Goal: Task Accomplishment & Management: Manage account settings

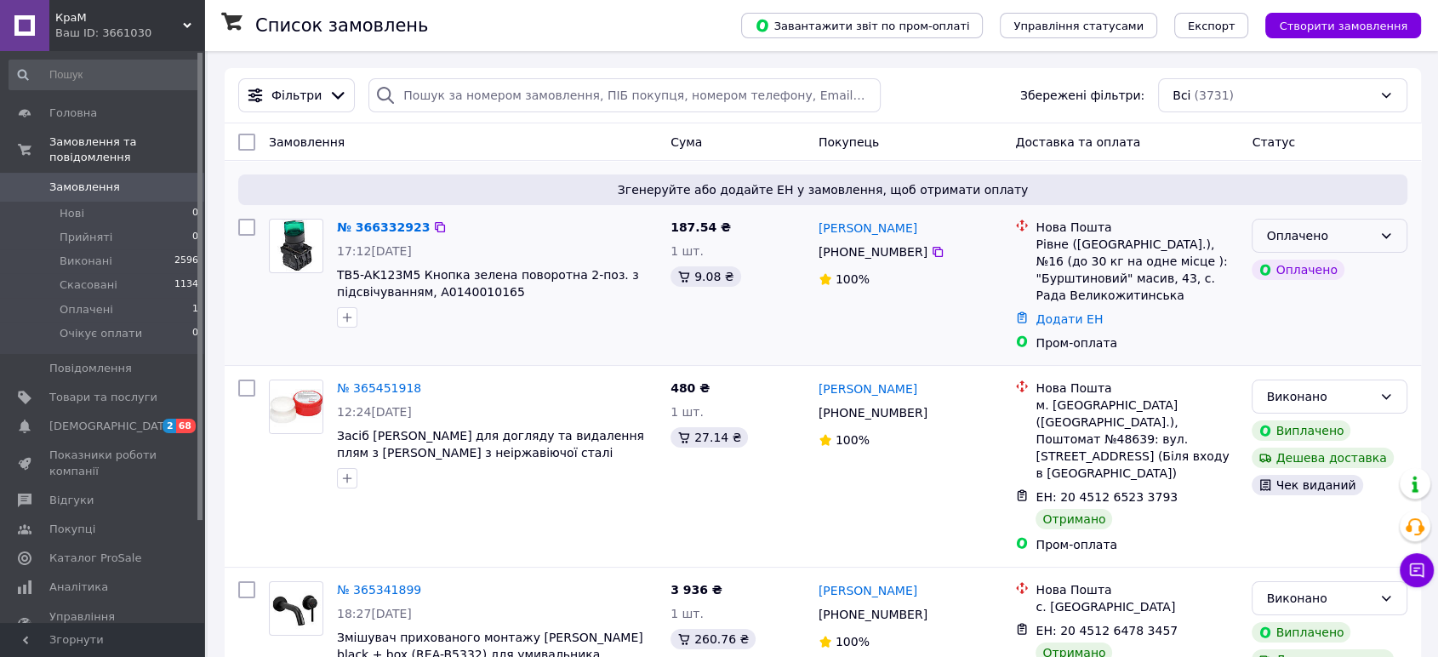
click at [1368, 233] on div "Оплачено" at bounding box center [1319, 235] width 106 height 19
click at [1290, 272] on li "Прийнято" at bounding box center [1330, 272] width 154 height 31
click at [374, 231] on link "№ 366332923" at bounding box center [379, 227] width 84 height 14
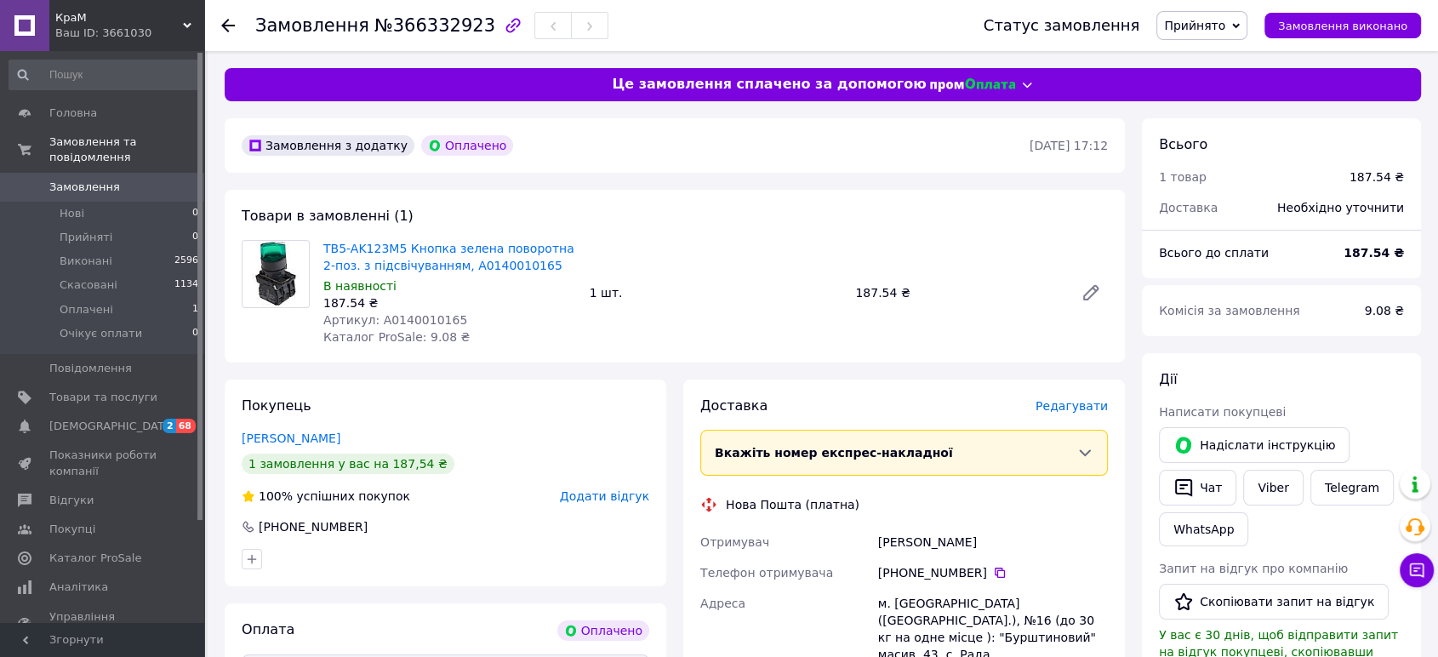
click at [422, 318] on span "Артикул: A0140010165" at bounding box center [395, 320] width 144 height 14
copy span "A0140010165"
click at [1069, 406] on span "Редагувати" at bounding box center [1072, 406] width 72 height 14
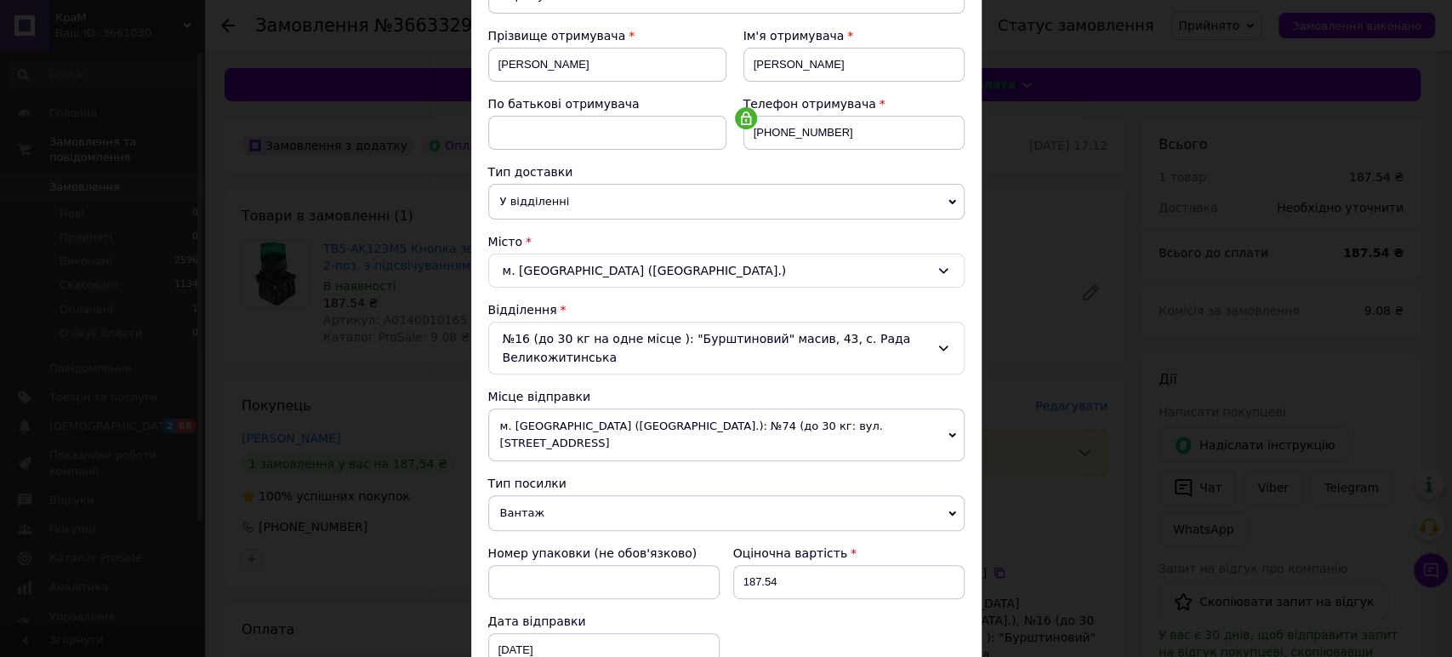
scroll to position [283, 0]
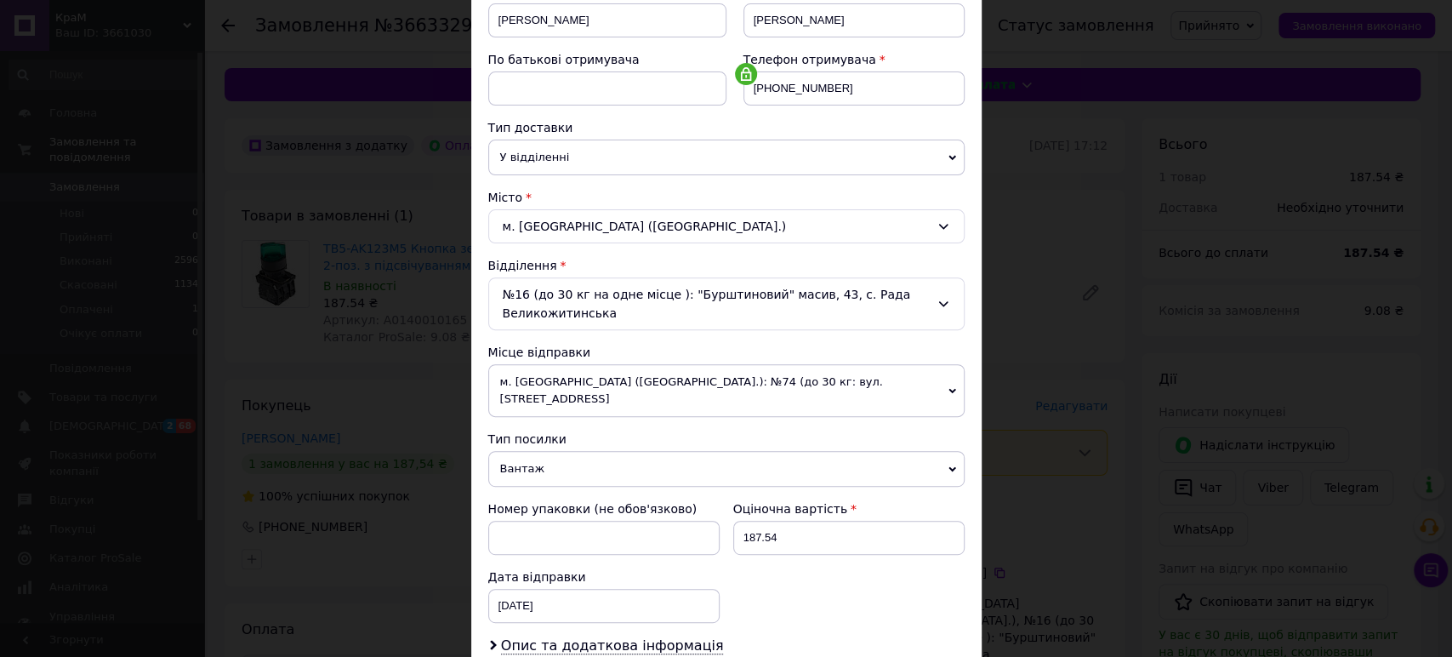
click at [608, 382] on span "м. [GEOGRAPHIC_DATA] ([GEOGRAPHIC_DATA].): №74 (до 30 кг: вул. [STREET_ADDRESS]" at bounding box center [726, 390] width 476 height 53
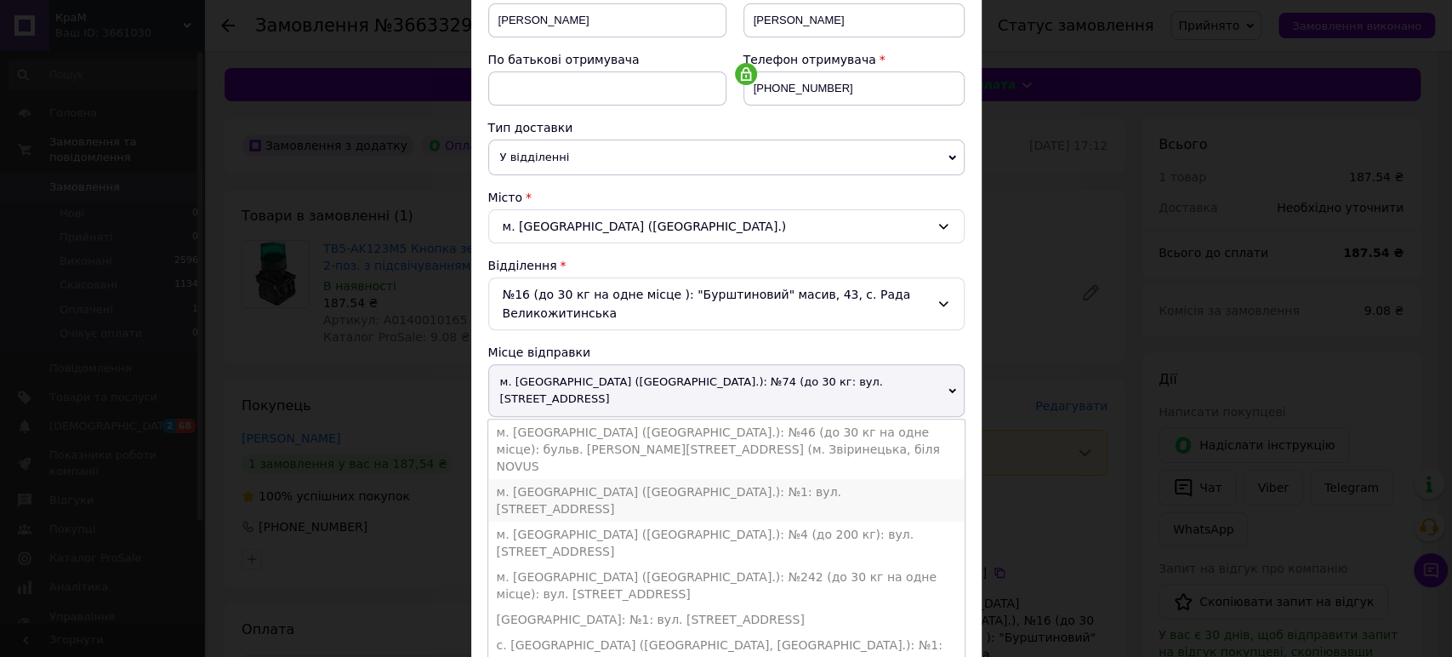
click at [629, 479] on li "м. [GEOGRAPHIC_DATA] ([GEOGRAPHIC_DATA].): №1: вул. [STREET_ADDRESS]" at bounding box center [726, 500] width 476 height 43
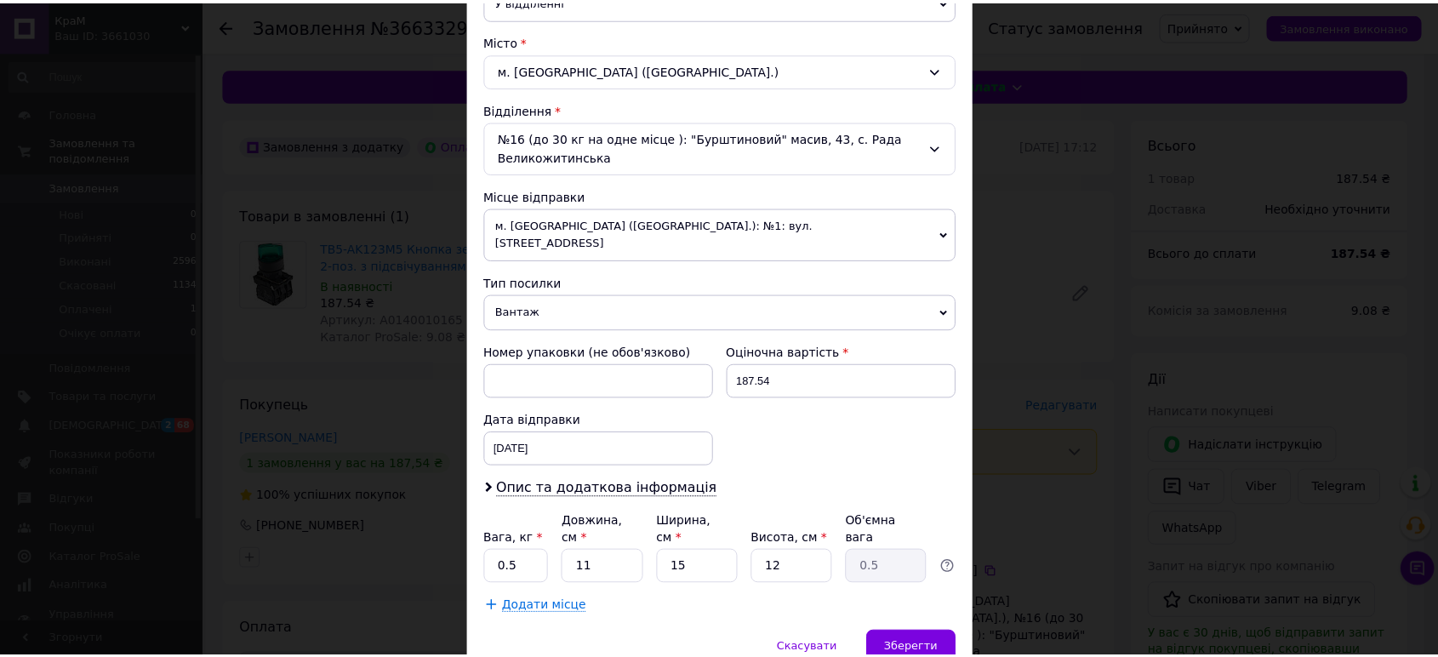
scroll to position [472, 0]
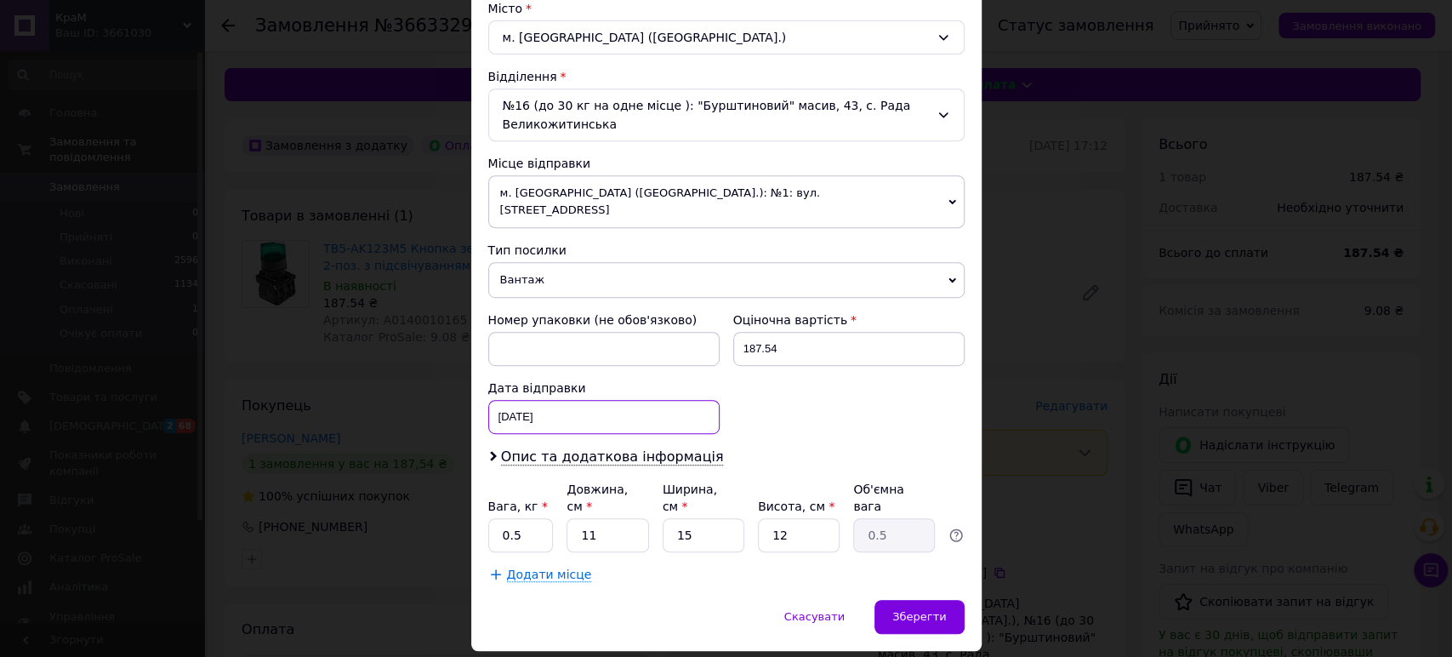
click at [519, 400] on div "[DATE] < 2025 > < Октябрь > Пн Вт Ср Чт Пт Сб Вс 29 30 1 2 3 4 5 6 7 8 9 10 11 …" at bounding box center [603, 417] width 231 height 34
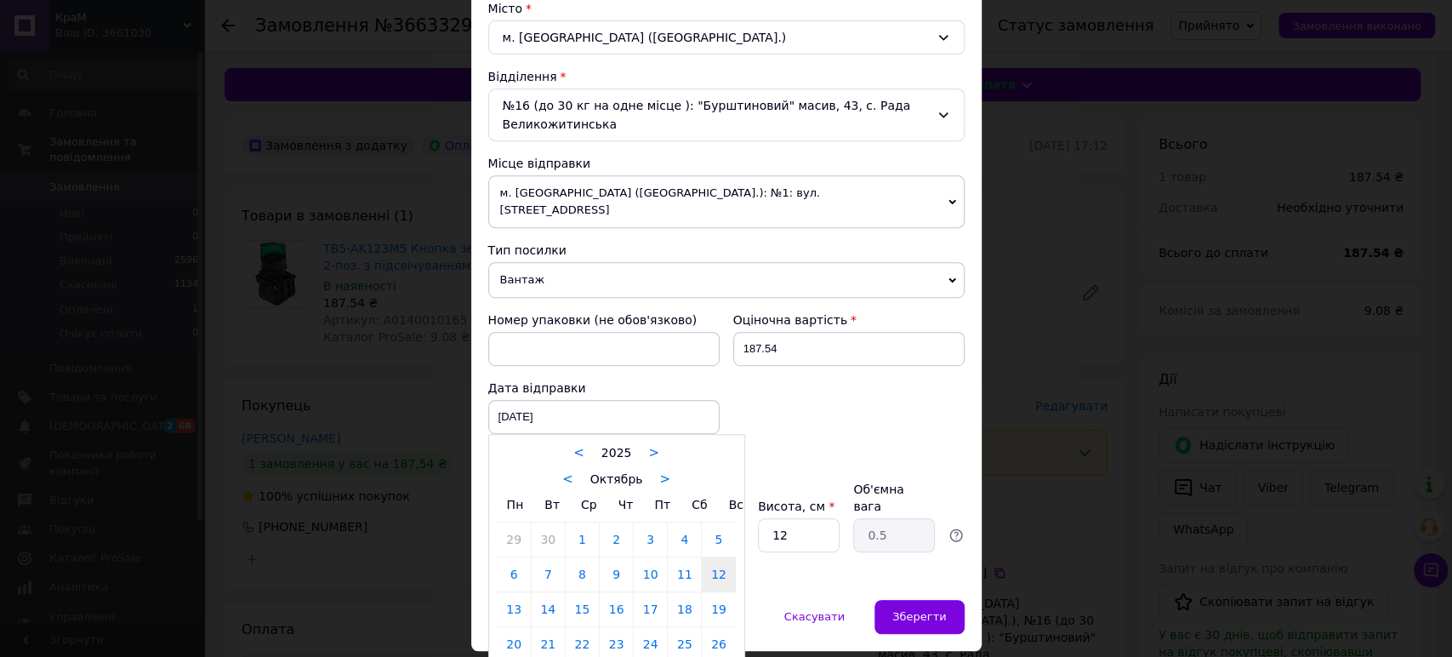
click at [531, 604] on td "14" at bounding box center [548, 609] width 34 height 35
click at [510, 599] on link "13" at bounding box center [514, 609] width 33 height 34
type input "[DATE]"
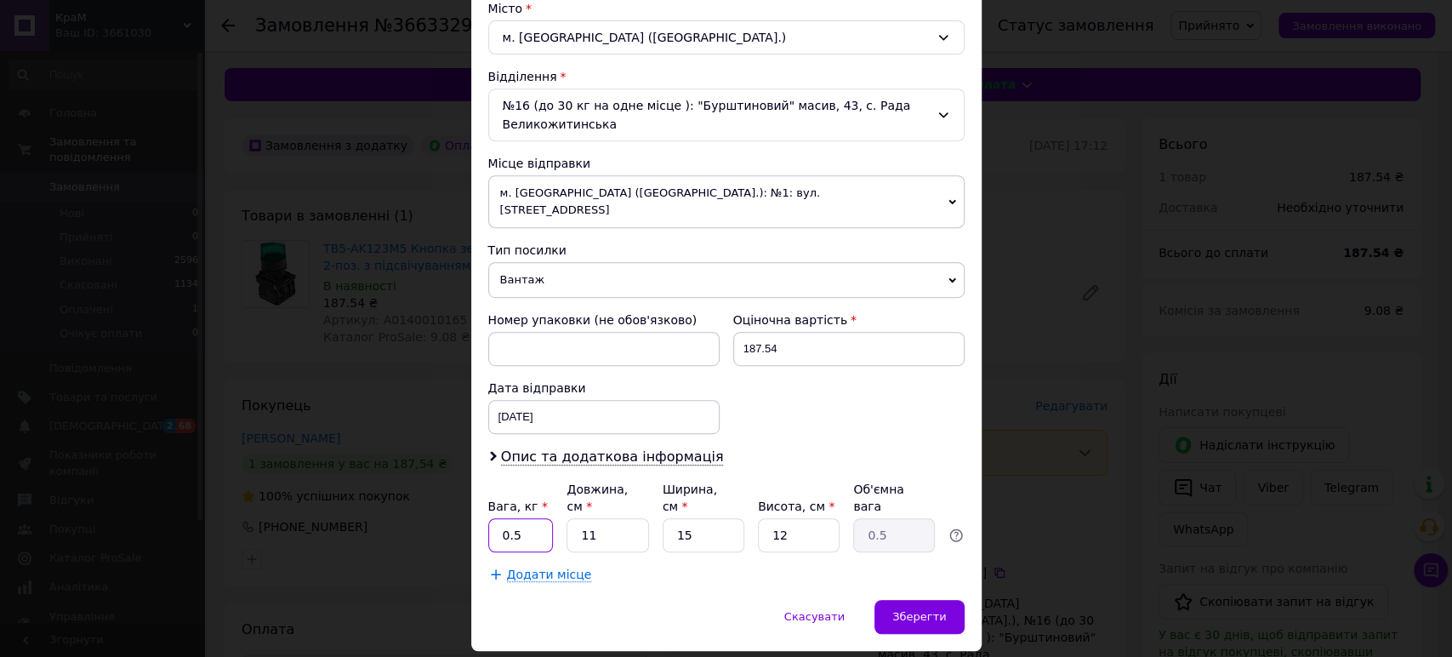
click at [528, 518] on input "0.5" at bounding box center [521, 535] width 66 height 34
type input "0.3"
click at [603, 518] on input "11" at bounding box center [608, 535] width 82 height 34
type input "2"
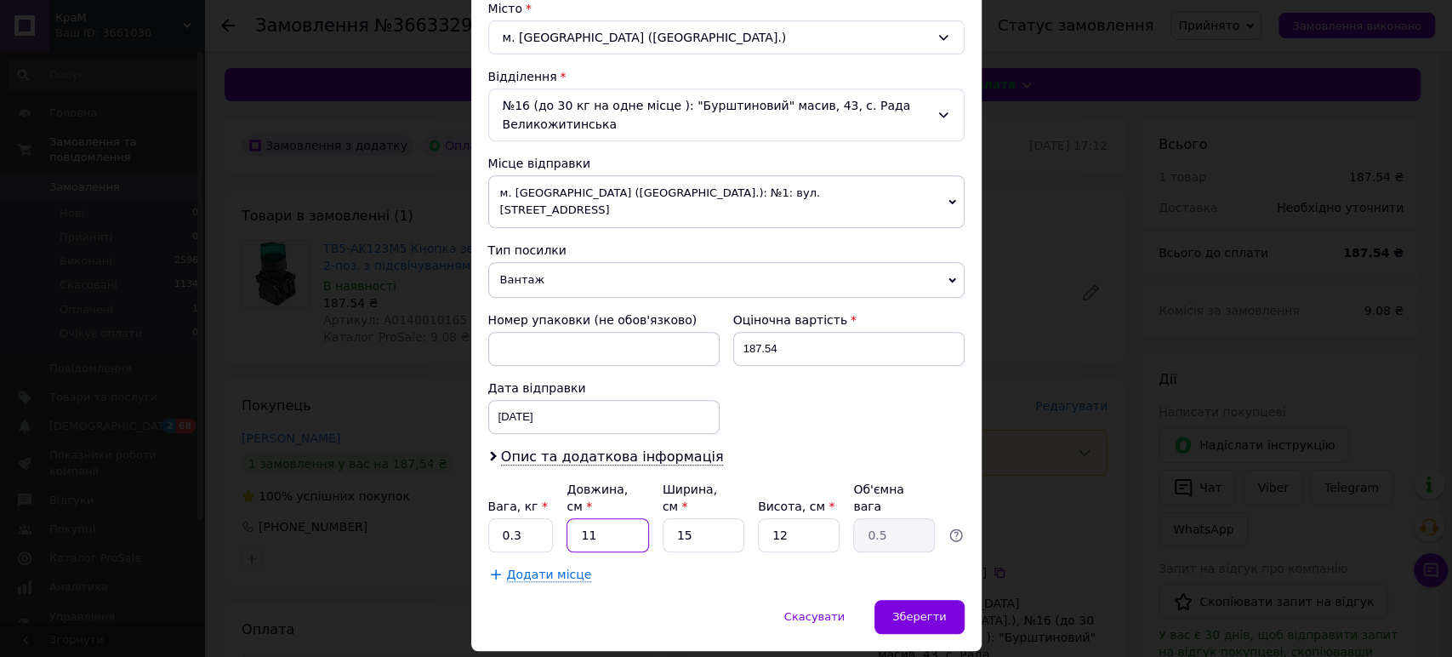
type input "0.1"
type input "20"
type input "0.9"
type input "20"
click at [702, 518] on input "15" at bounding box center [704, 535] width 82 height 34
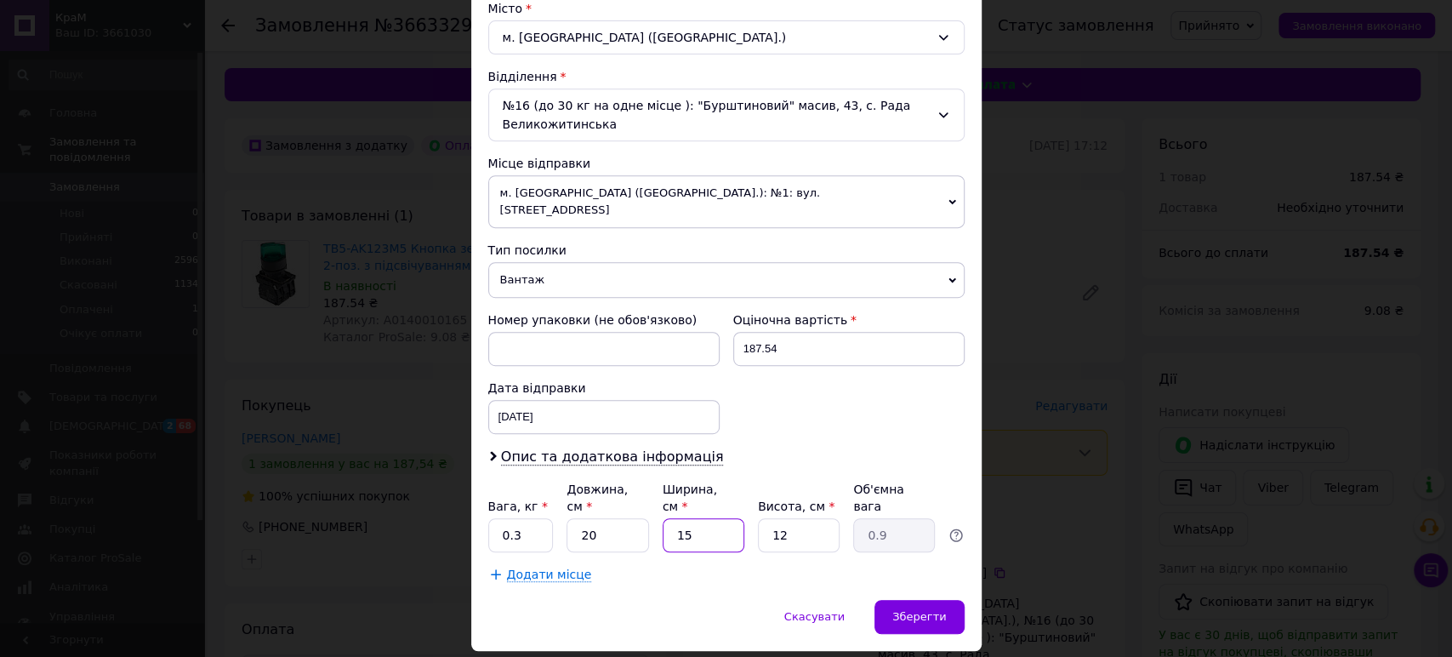
click at [702, 518] on input "15" at bounding box center [704, 535] width 82 height 34
type input "1"
type input "0.1"
type input "10"
type input "0.6"
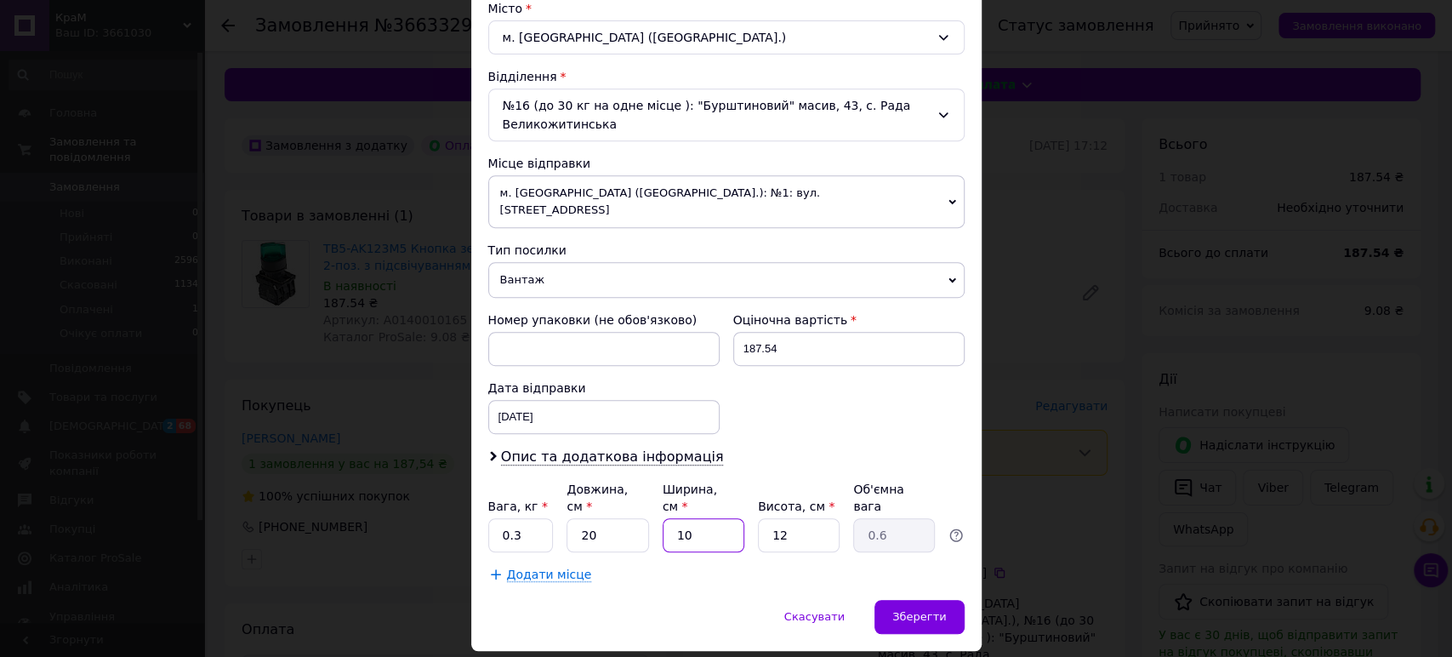
type input "10"
click at [607, 518] on input "20" at bounding box center [608, 535] width 82 height 34
type input "1"
type input "0.1"
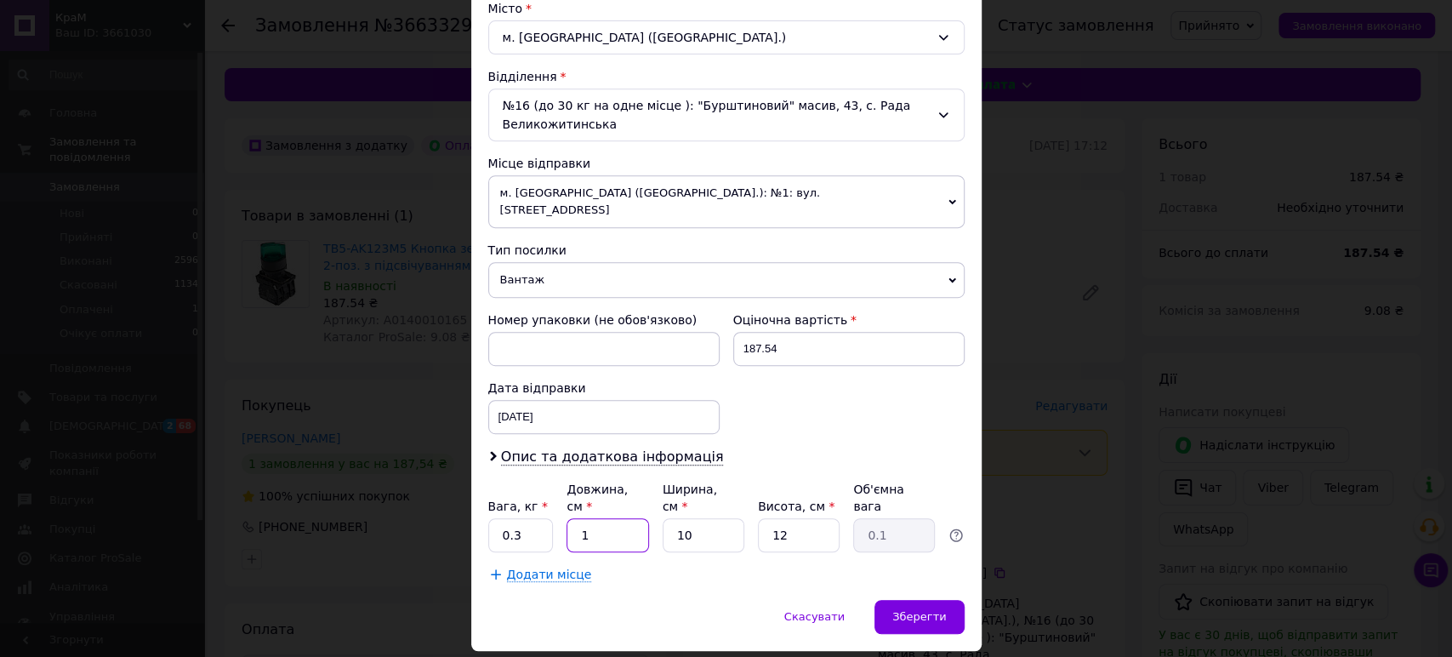
type input "15"
type input "0.45"
type input "15"
click at [696, 518] on input "10" at bounding box center [704, 535] width 82 height 34
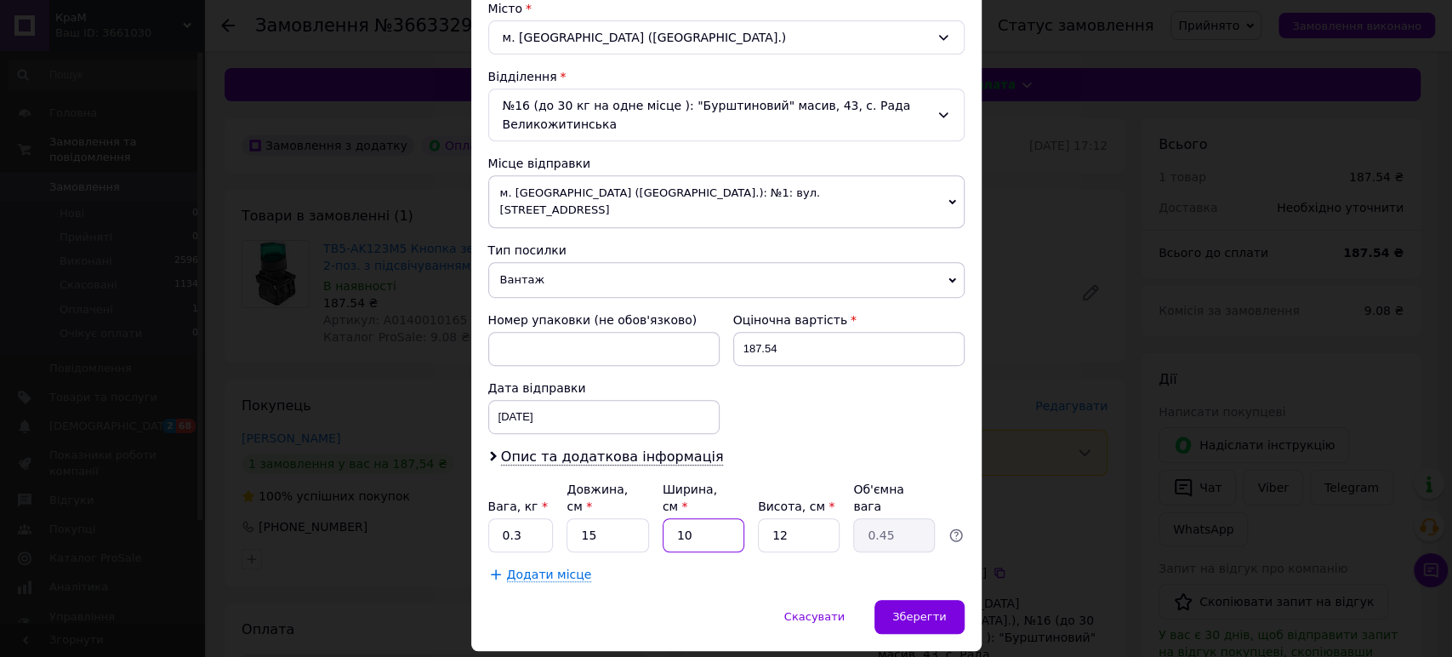
type input "1"
type input "0.1"
type input "15"
type input "0.68"
type input "15"
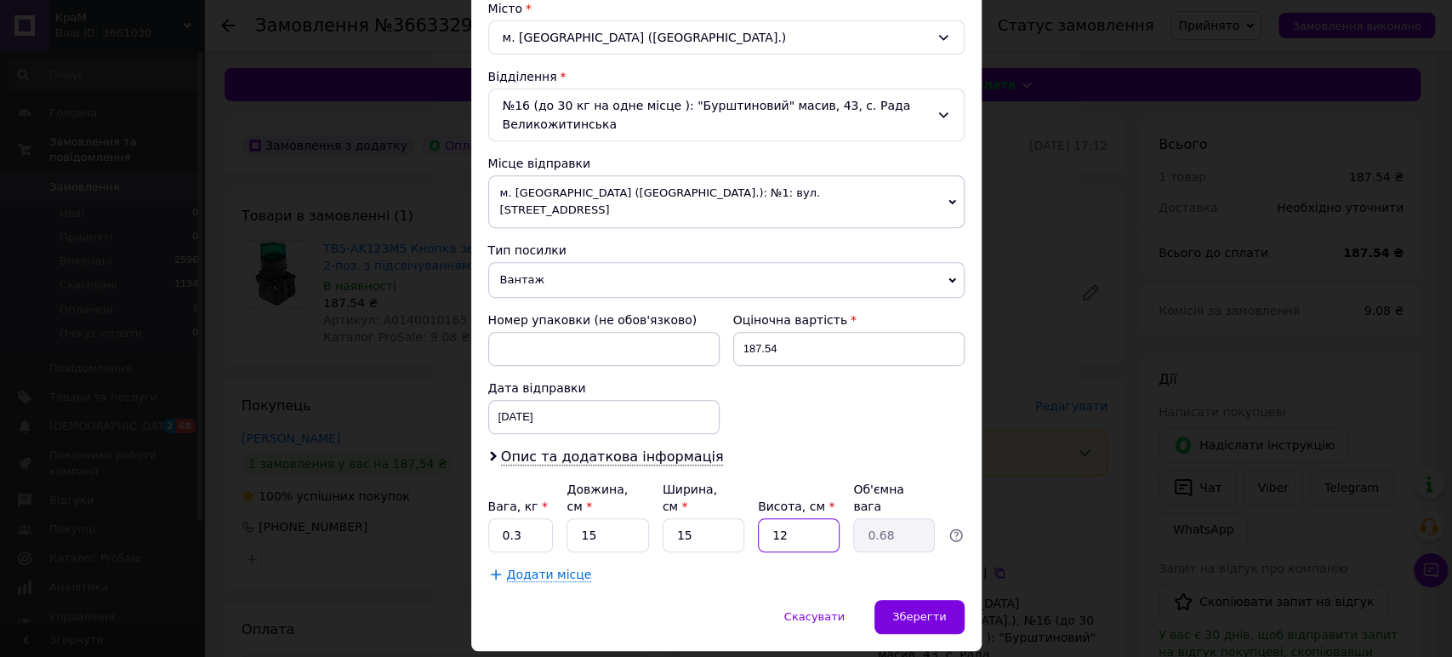
click at [788, 518] on input "12" at bounding box center [799, 535] width 82 height 34
type input "7"
type input "0.39"
type input "8"
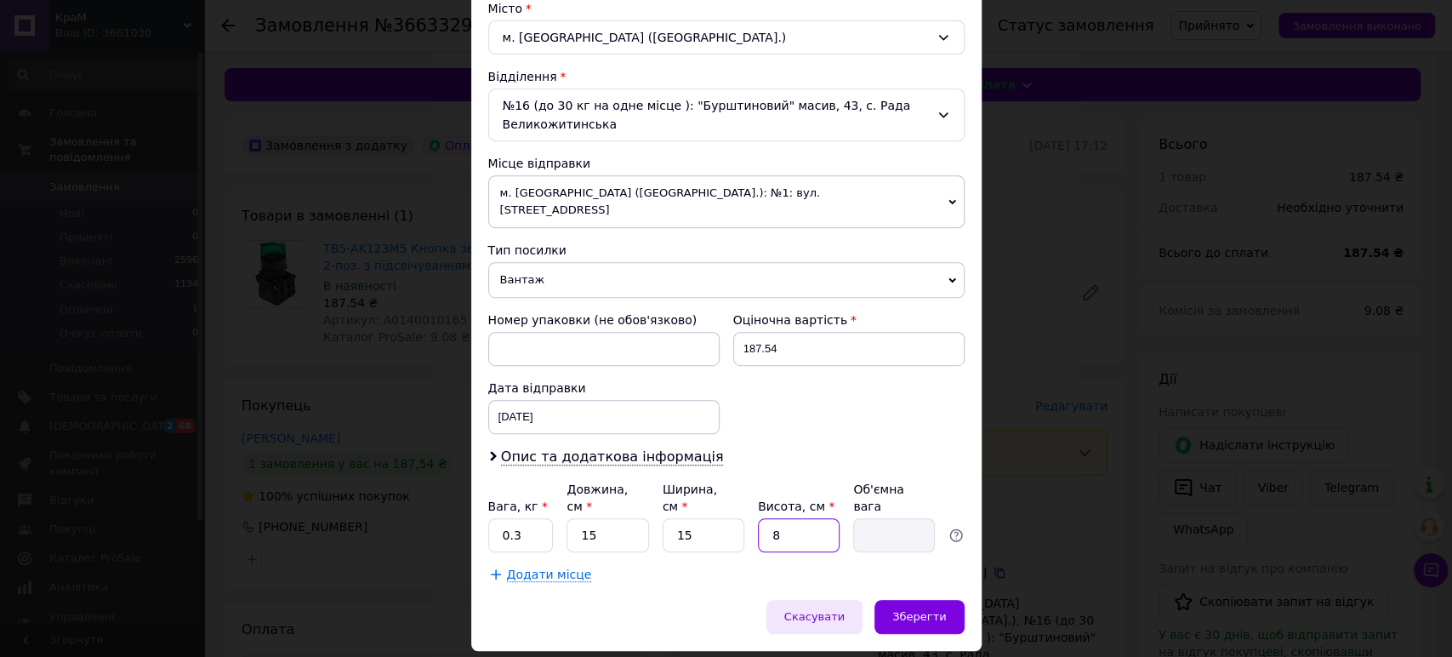
type input "0.45"
type input "9"
type input "0.51"
type input "8"
type input "0.45"
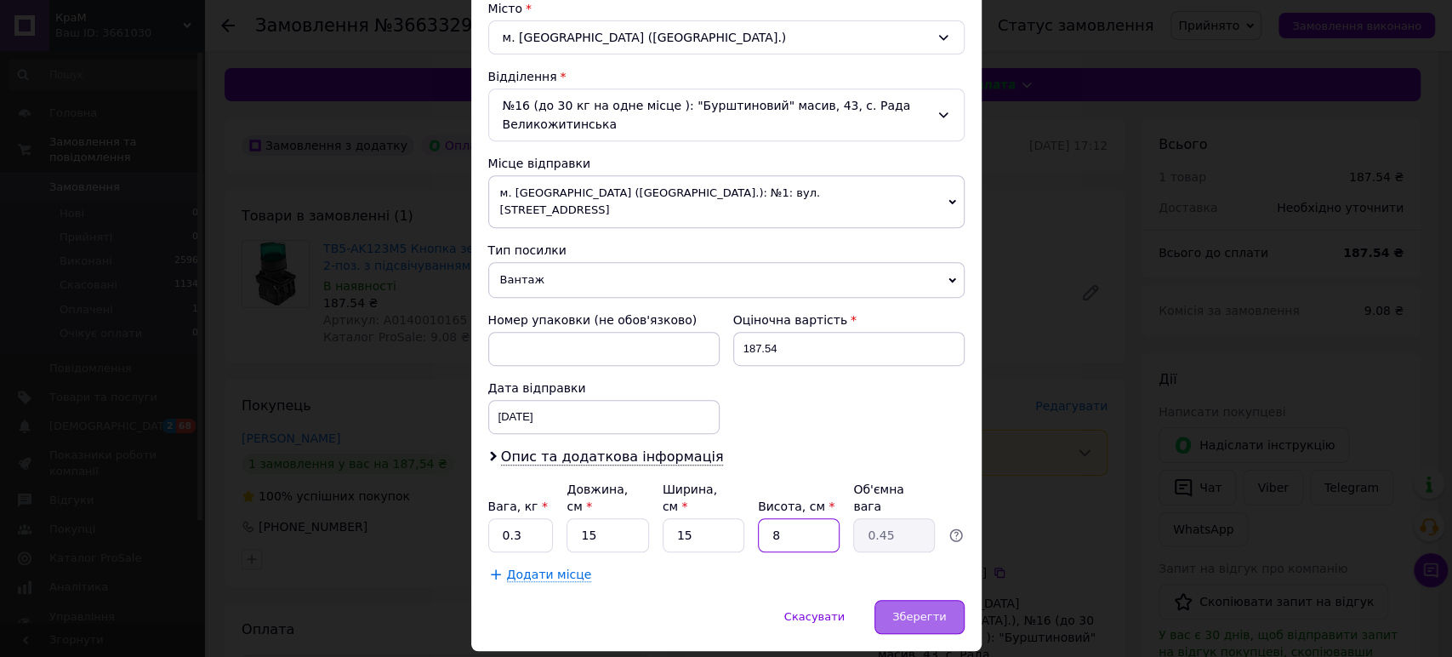
type input "8"
click at [922, 610] on span "Зберегти" at bounding box center [920, 616] width 54 height 13
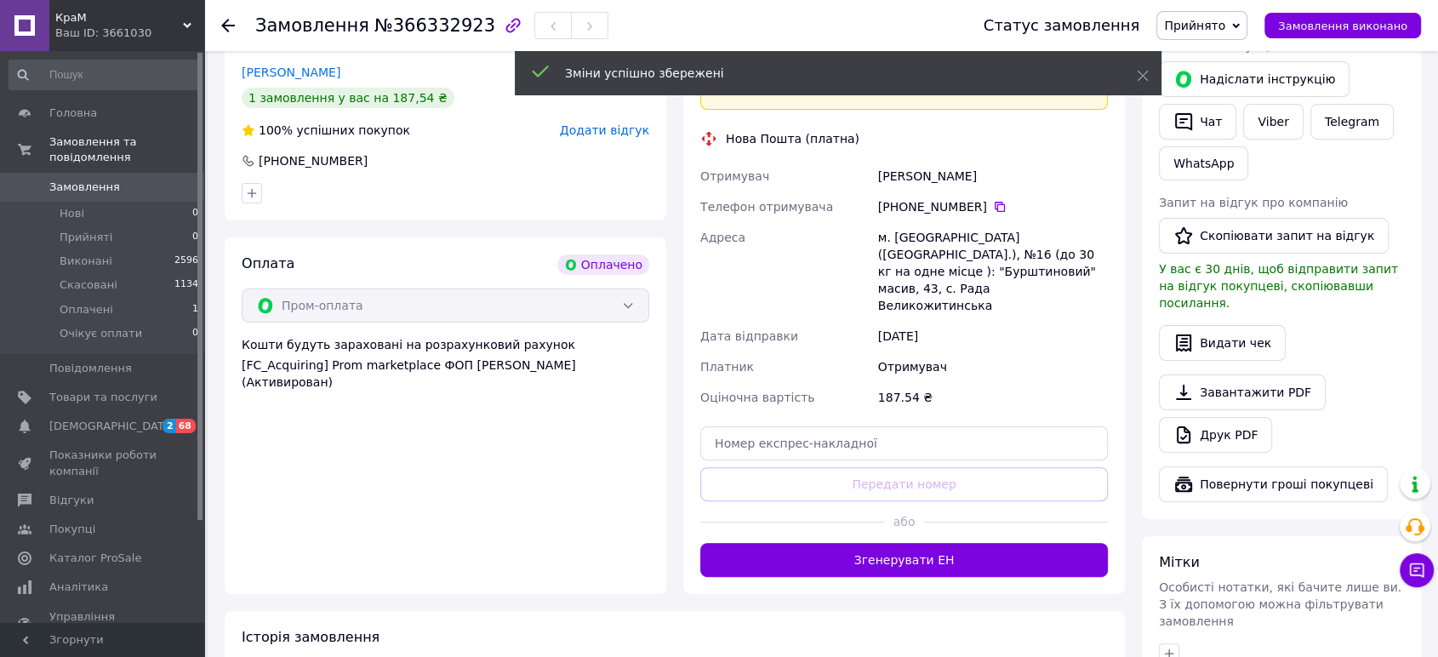
scroll to position [378, 0]
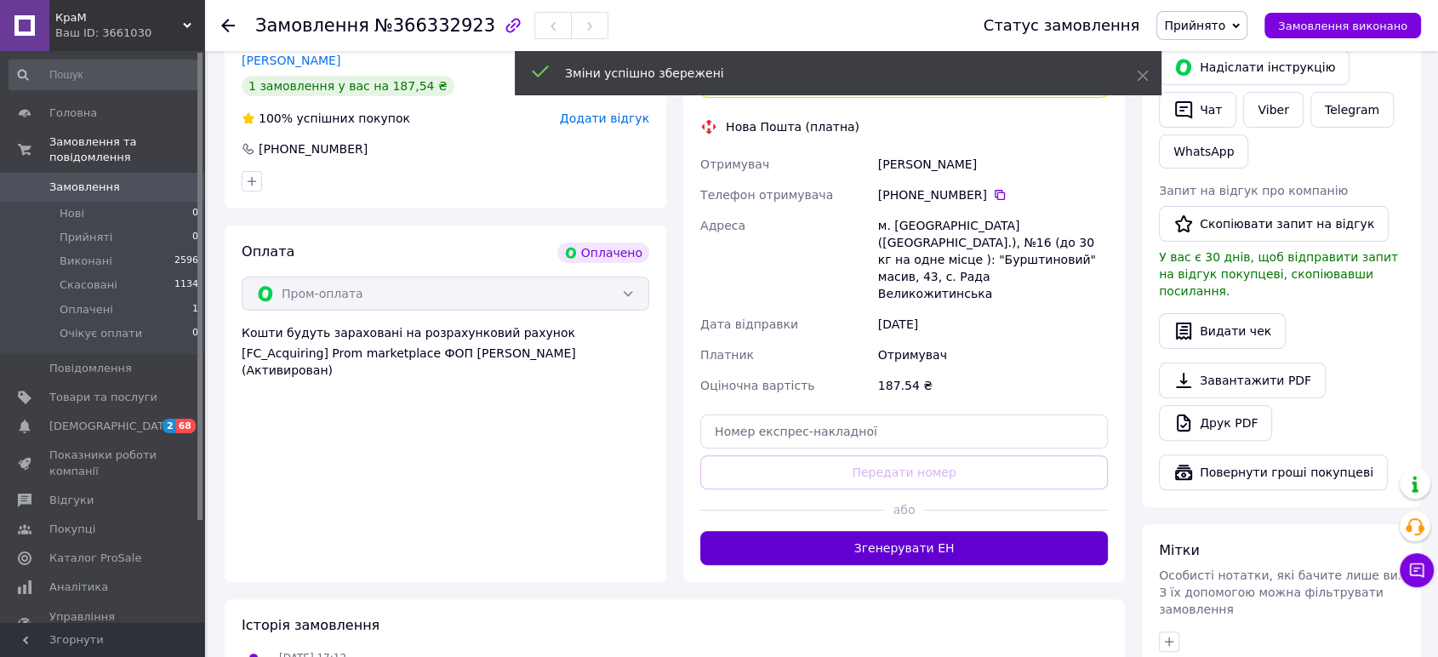
click at [867, 531] on button "Згенерувати ЕН" at bounding box center [904, 548] width 408 height 34
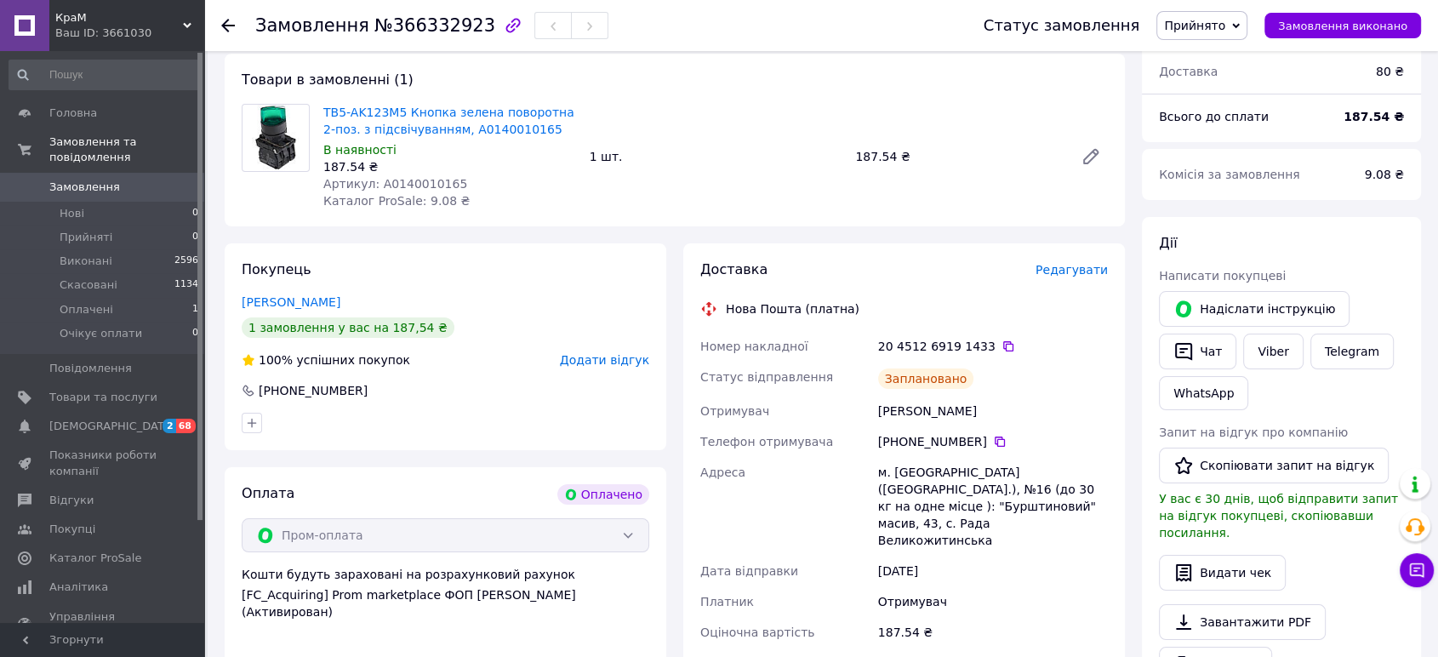
scroll to position [0, 0]
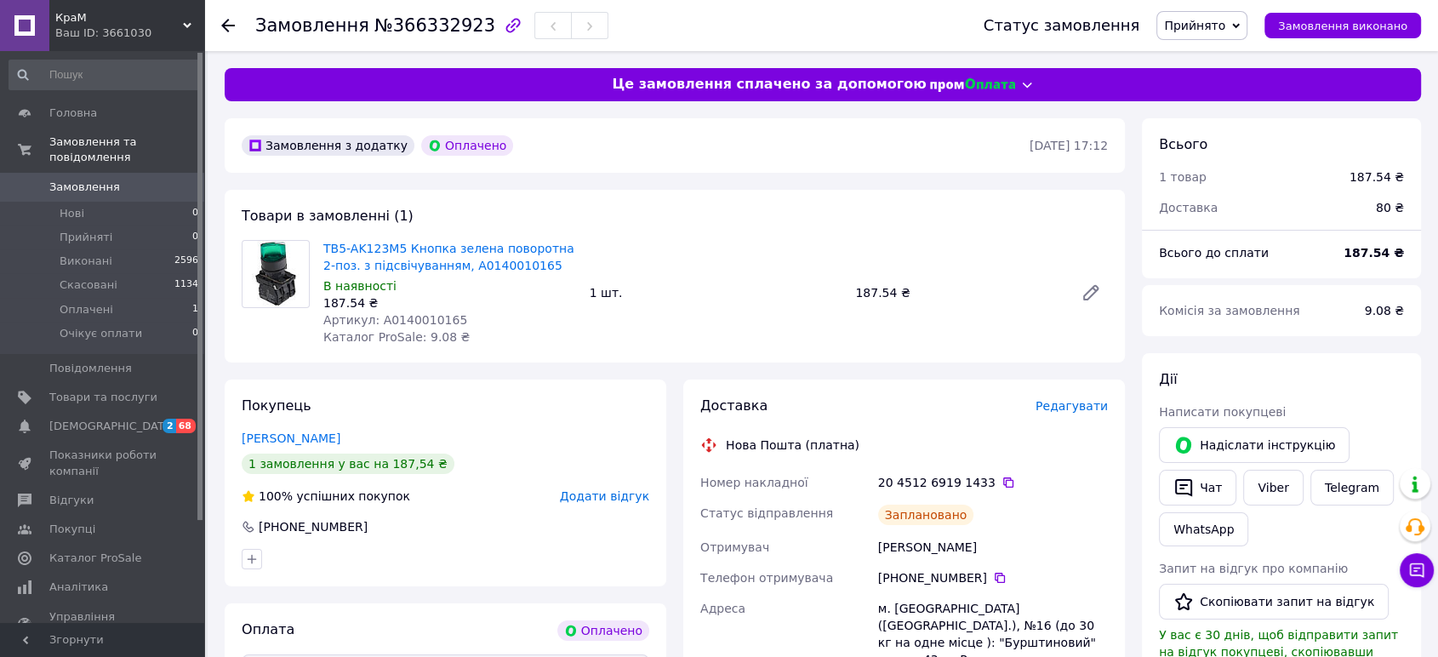
click at [408, 318] on span "Артикул: A0140010165" at bounding box center [395, 320] width 144 height 14
copy span "A0140010165"
click at [82, 390] on span "Товари та послуги" at bounding box center [103, 397] width 108 height 15
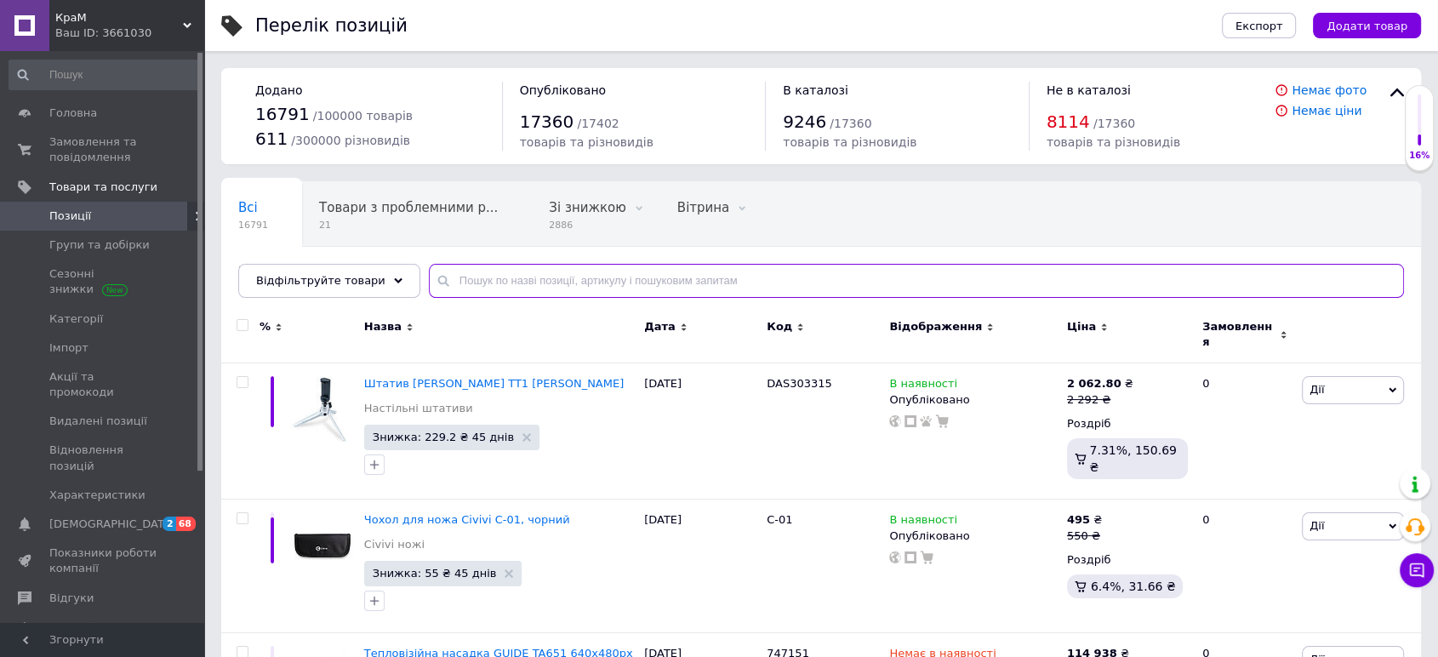
click at [646, 282] on input "text" at bounding box center [916, 281] width 975 height 34
paste input "A0140010165"
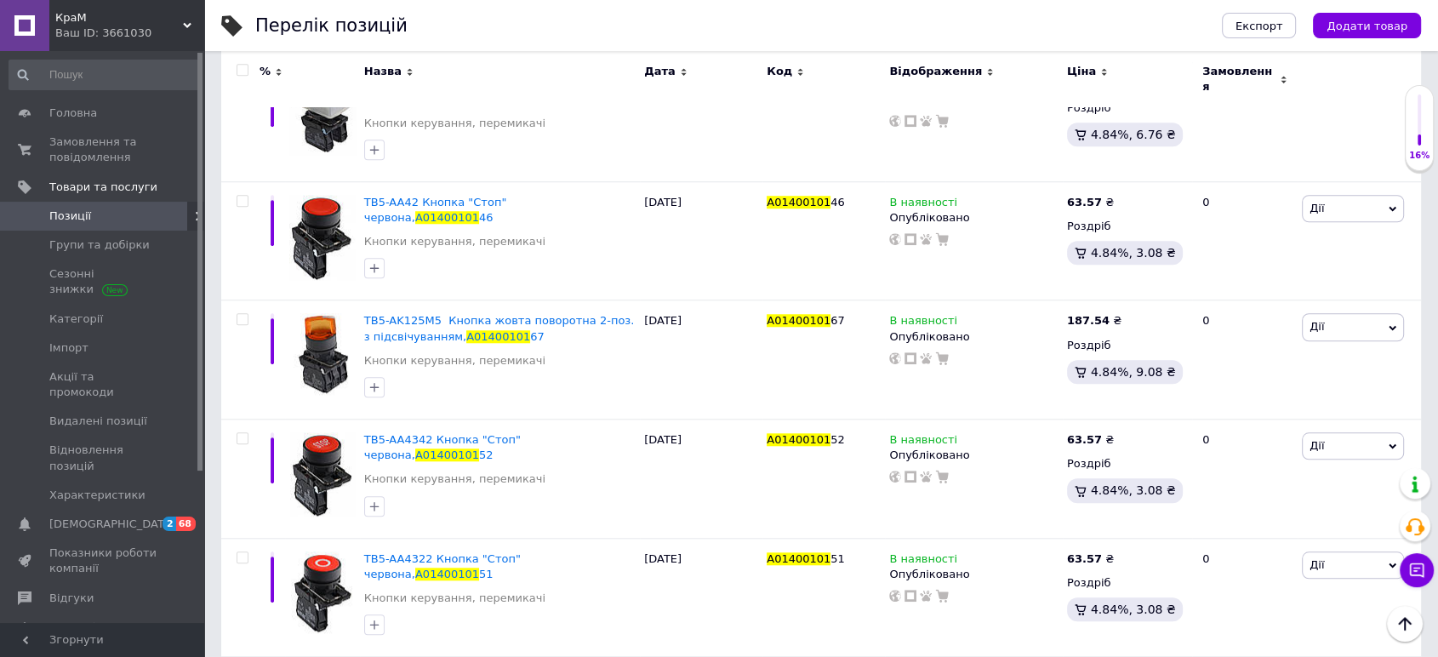
scroll to position [1512, 0]
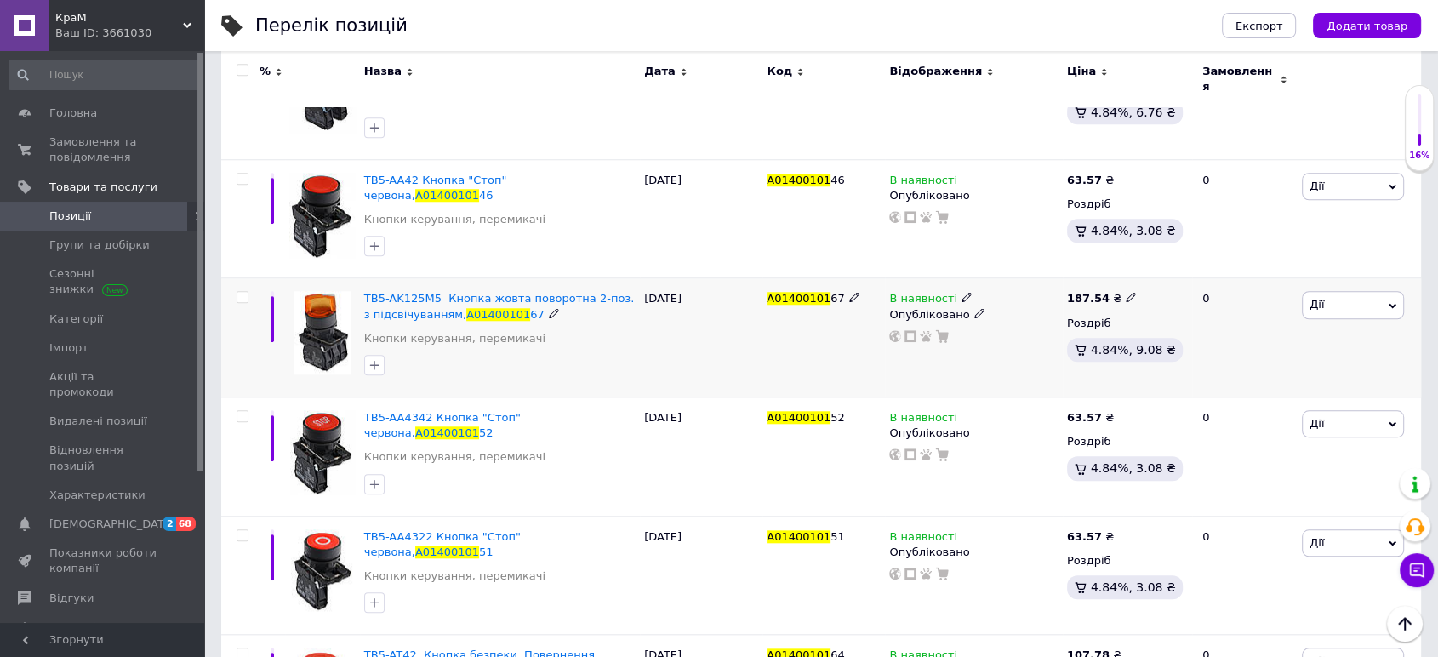
click at [801, 292] on span "A01400101" at bounding box center [799, 298] width 64 height 13
click at [800, 292] on span "A01400101" at bounding box center [799, 298] width 64 height 13
copy span "A01400101 67"
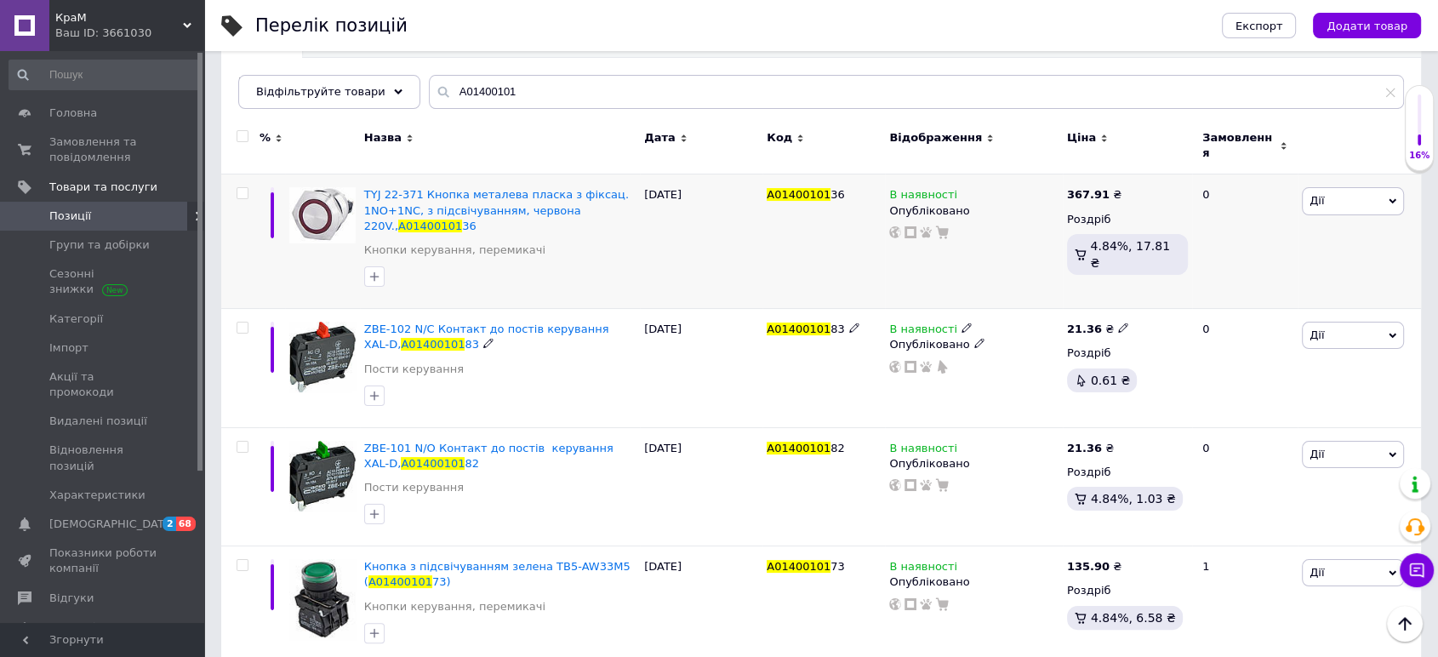
scroll to position [94, 0]
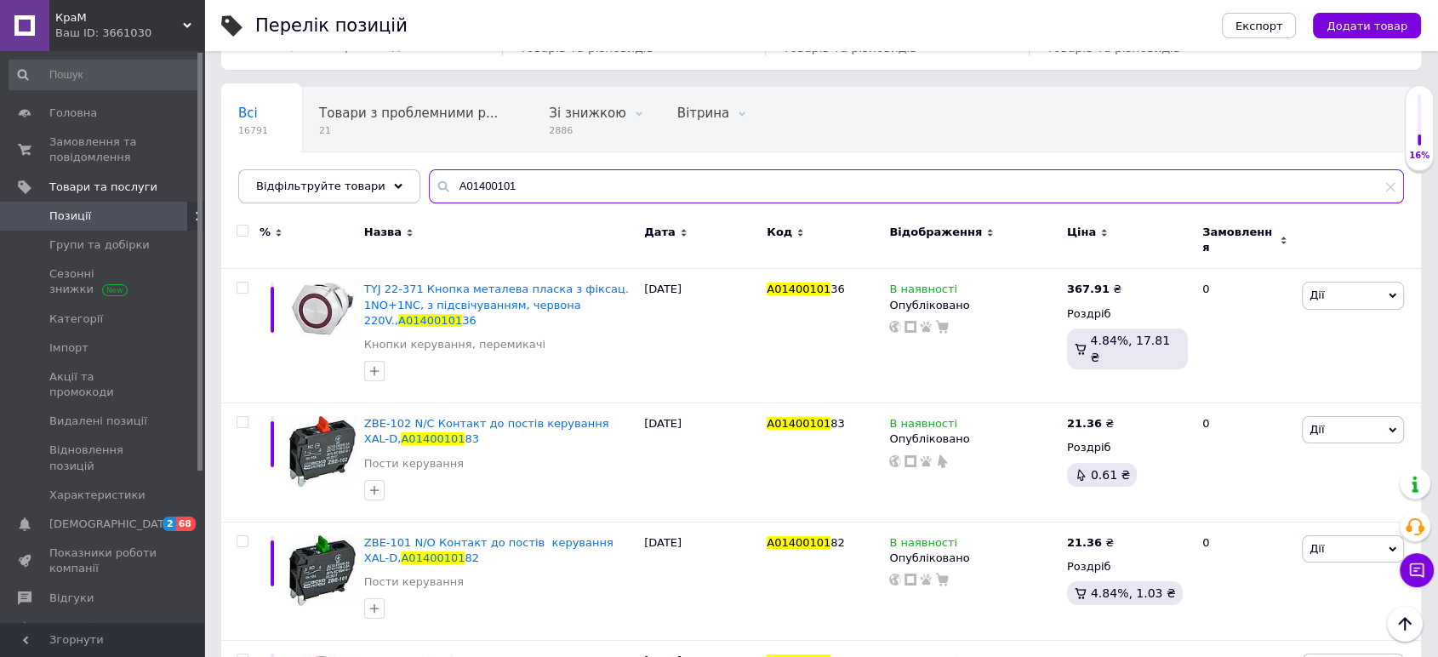
click at [518, 199] on input "A01400101" at bounding box center [916, 186] width 975 height 34
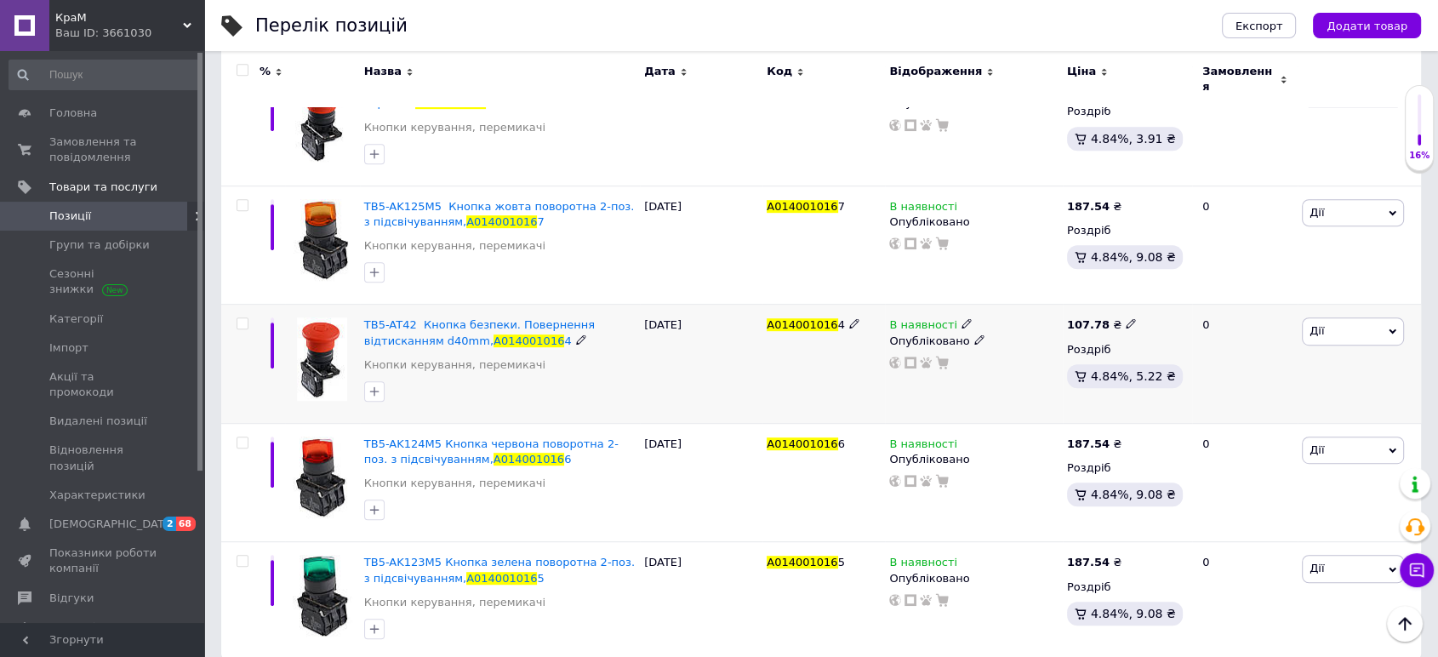
scroll to position [899, 0]
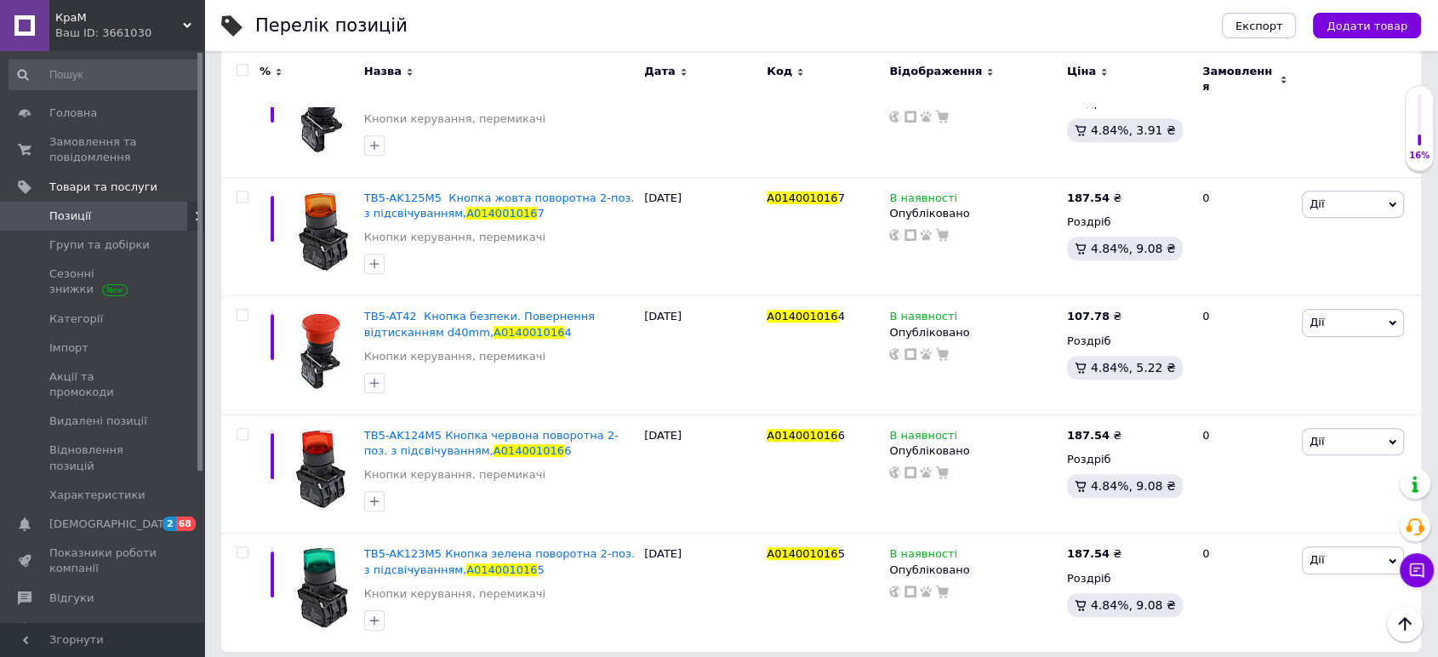
type input "A014001016"
